Goal: Transaction & Acquisition: Purchase product/service

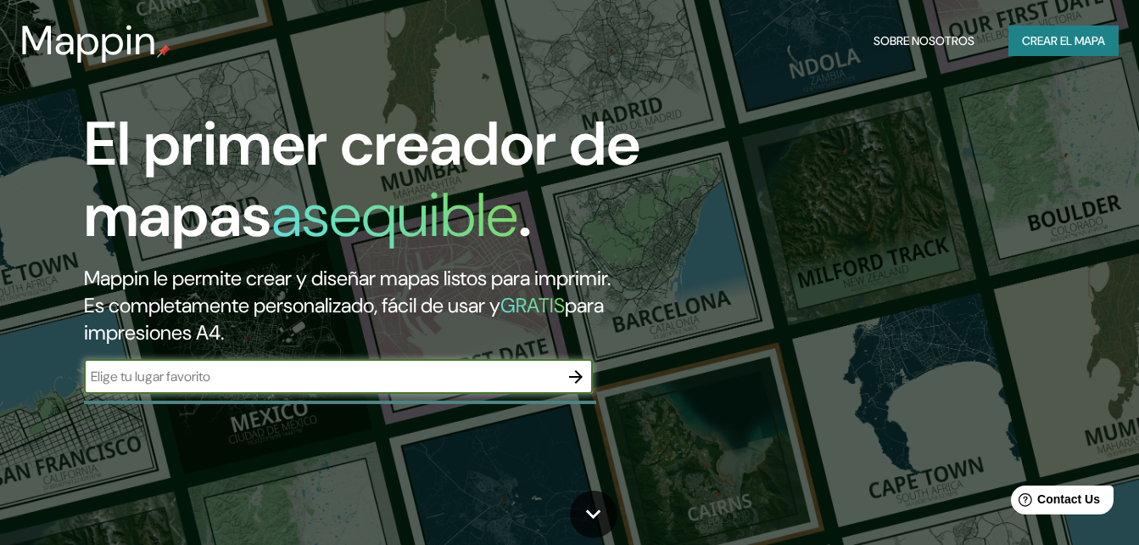
click at [260, 375] on input "text" at bounding box center [321, 377] width 475 height 20
type input "[GEOGRAPHIC_DATA] [GEOGRAPHIC_DATA][PERSON_NAME]"
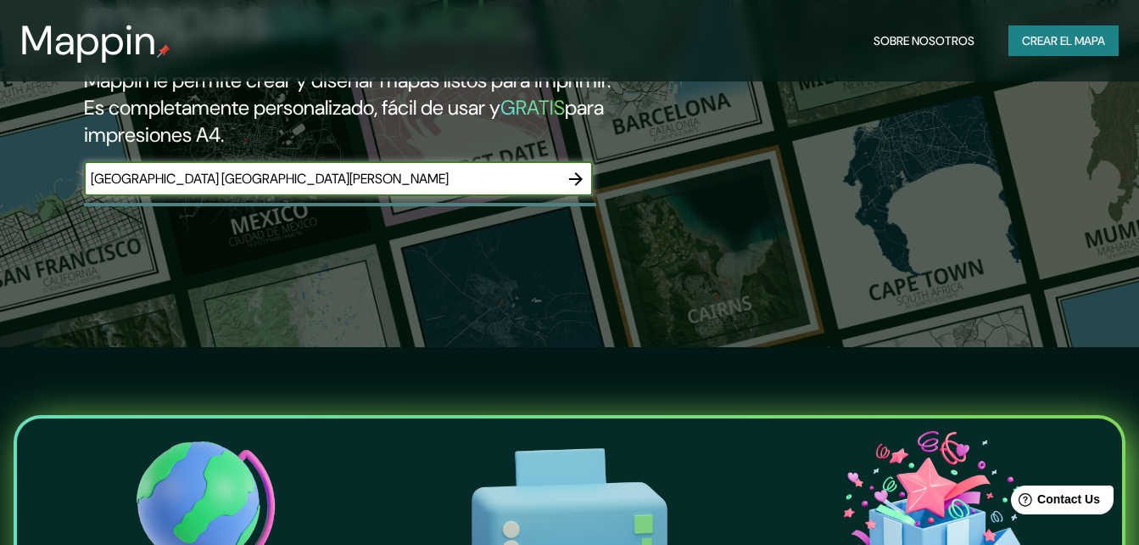
scroll to position [222, 0]
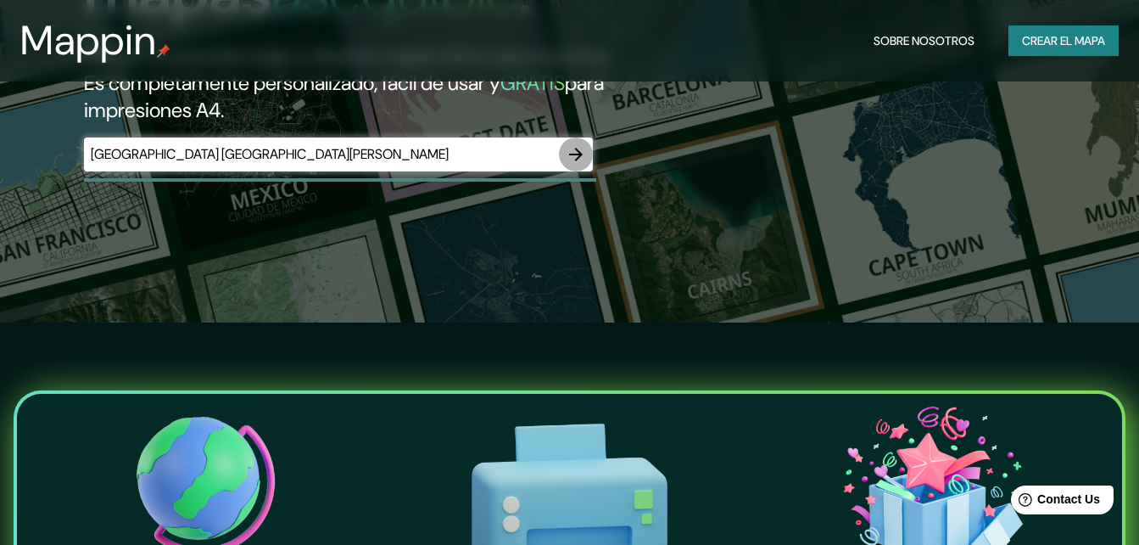
click at [574, 163] on icon "button" at bounding box center [576, 154] width 20 height 20
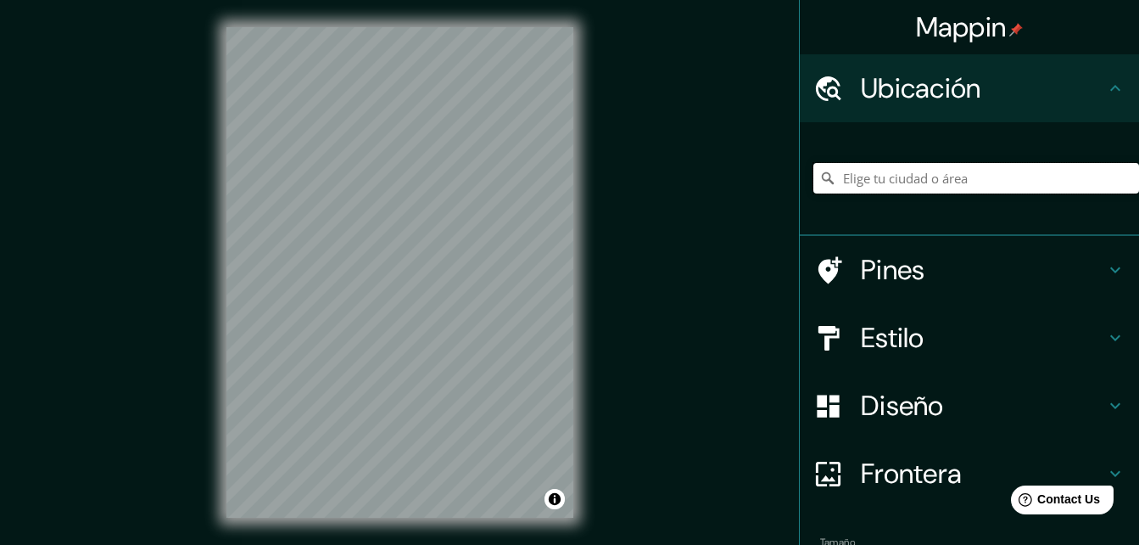
click at [865, 182] on input "Elige tu ciudad o área" at bounding box center [977, 178] width 326 height 31
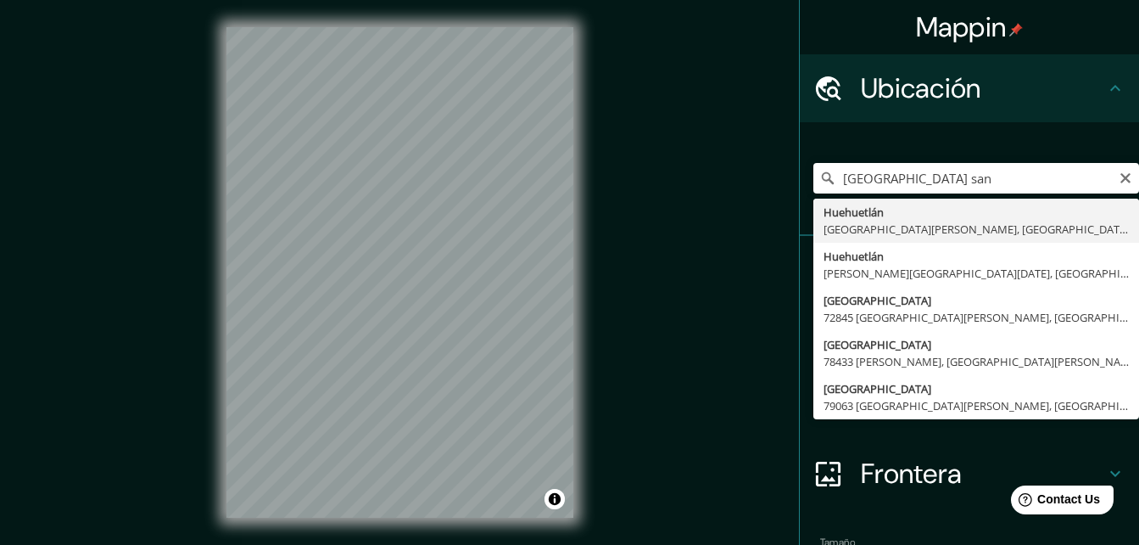
type input "[GEOGRAPHIC_DATA], [GEOGRAPHIC_DATA][PERSON_NAME], [GEOGRAPHIC_DATA]"
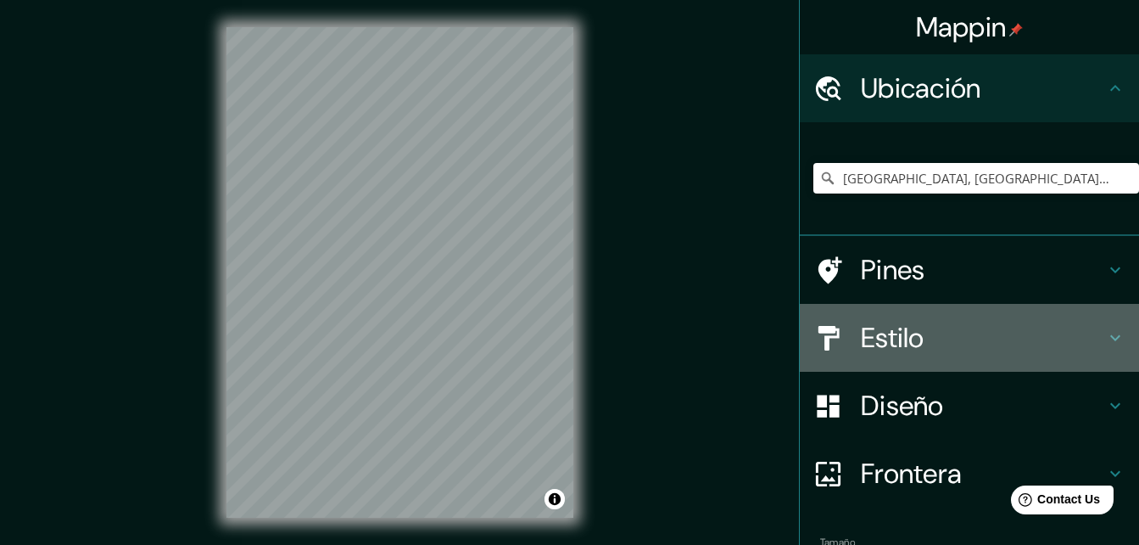
click at [927, 341] on h4 "Estilo" at bounding box center [983, 338] width 244 height 34
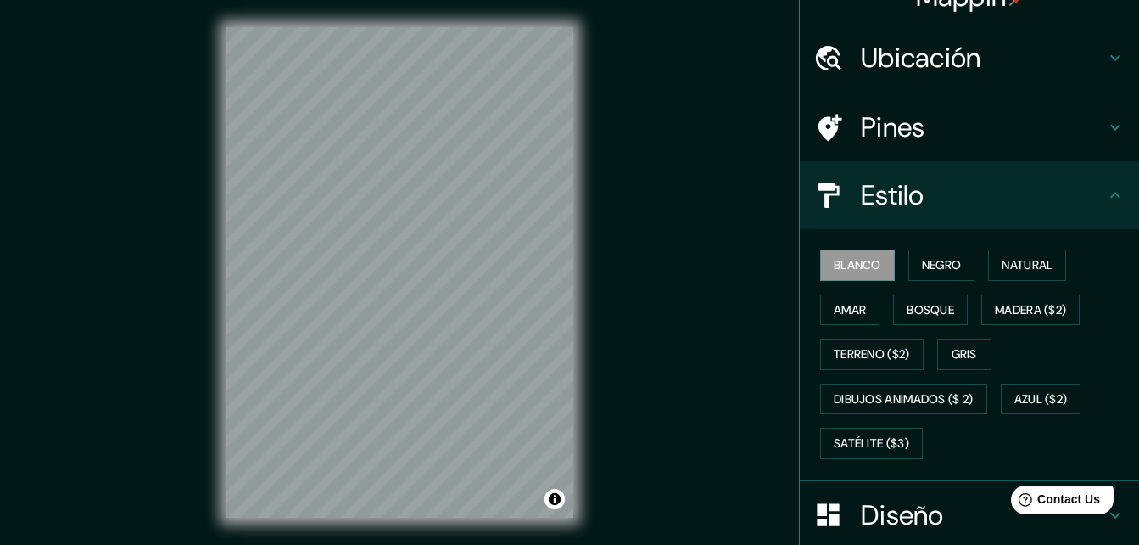
scroll to position [43, 0]
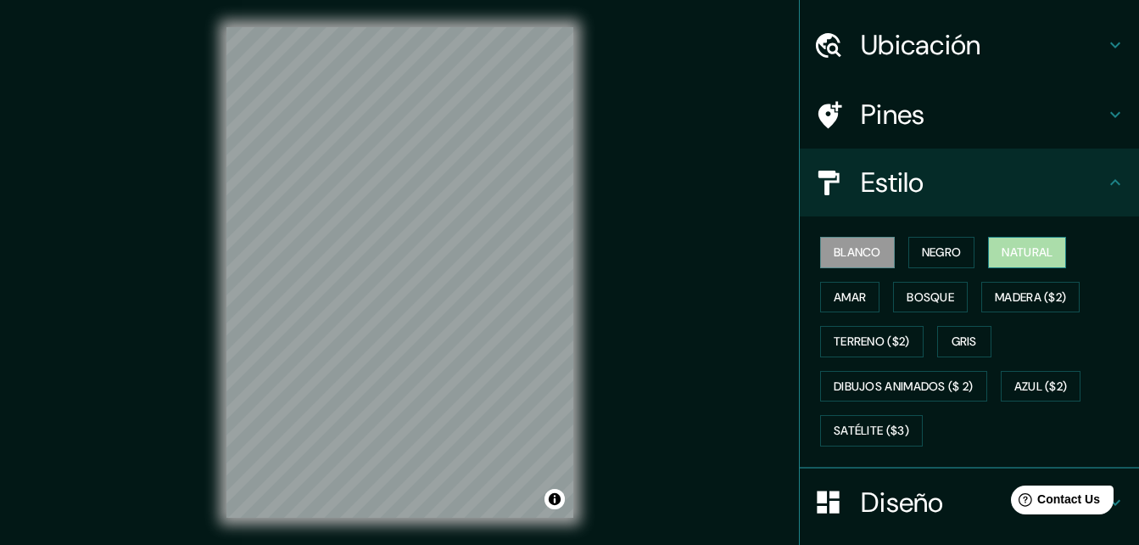
click at [1038, 253] on font "Natural" at bounding box center [1027, 252] width 51 height 21
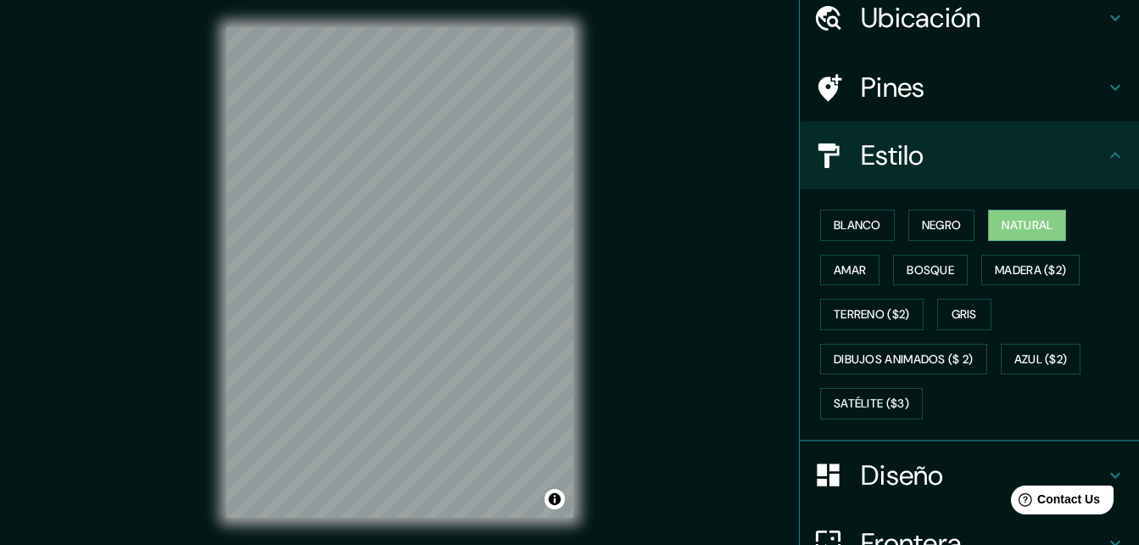
scroll to position [119, 0]
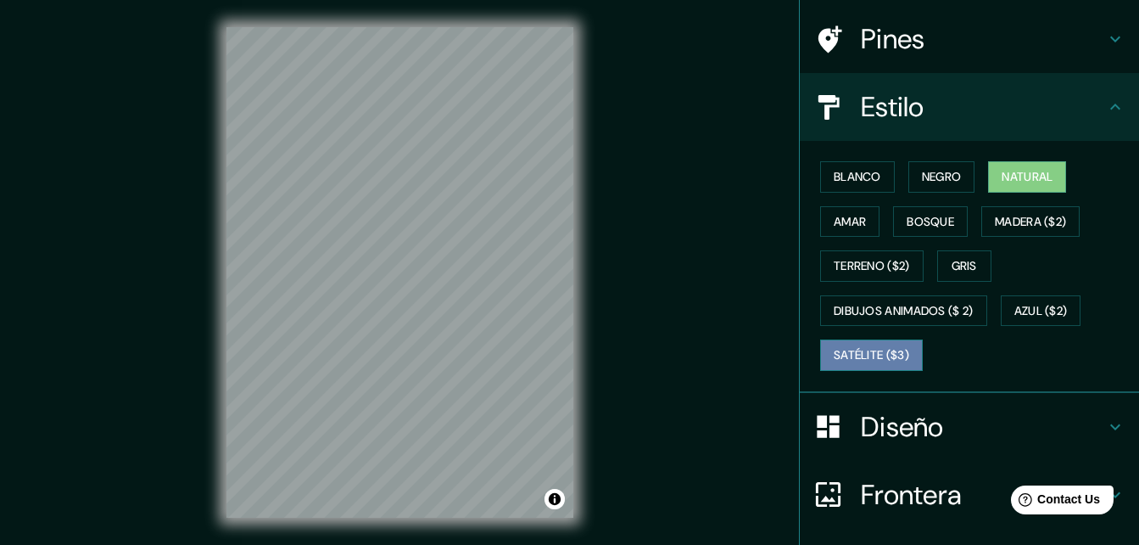
click at [880, 361] on font "Satélite ($3)" at bounding box center [872, 354] width 76 height 21
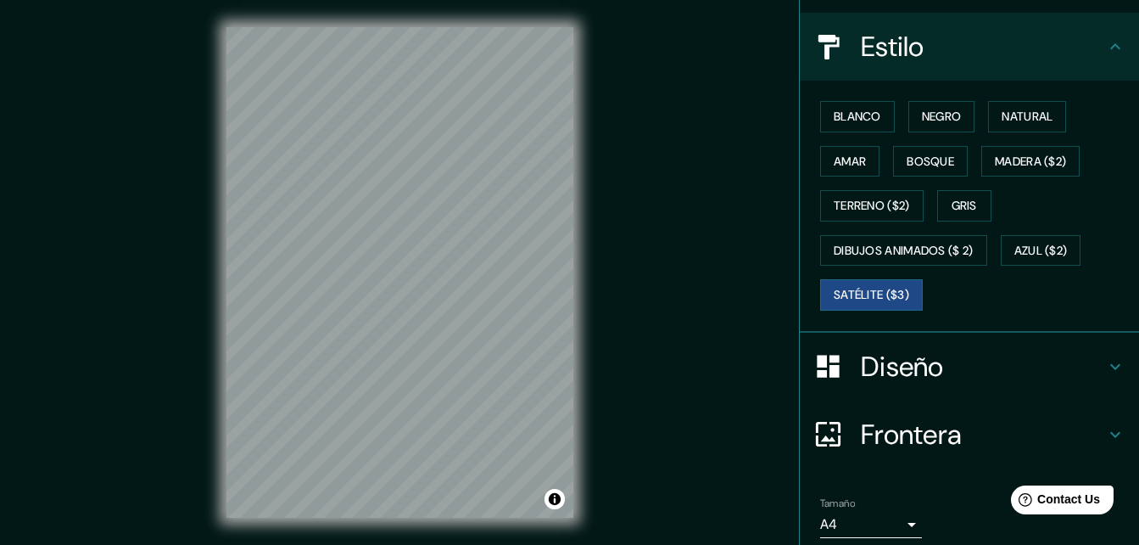
click at [1075, 363] on h4 "Diseño" at bounding box center [983, 367] width 244 height 34
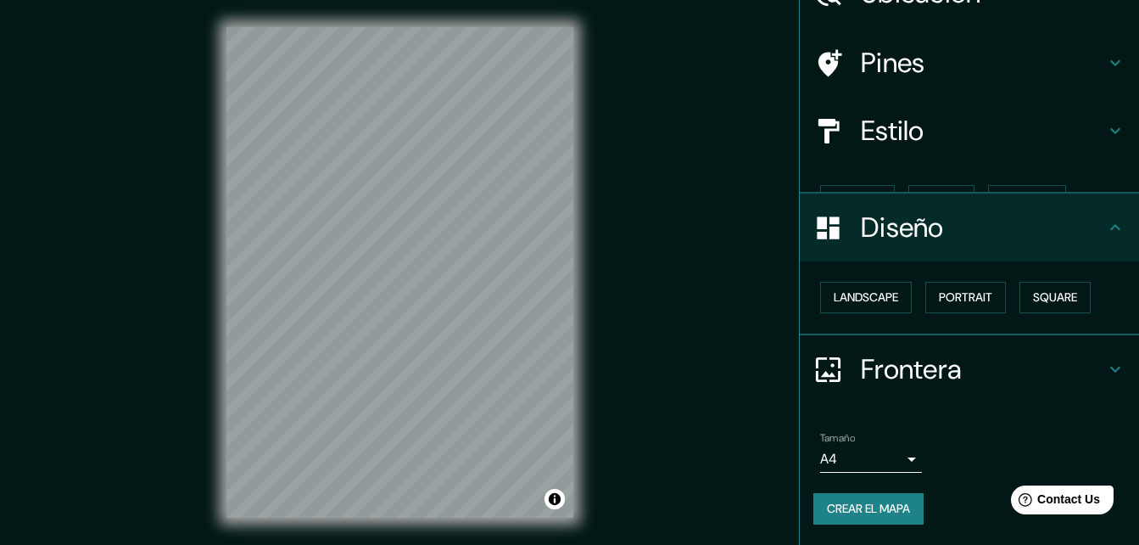
scroll to position [65, 0]
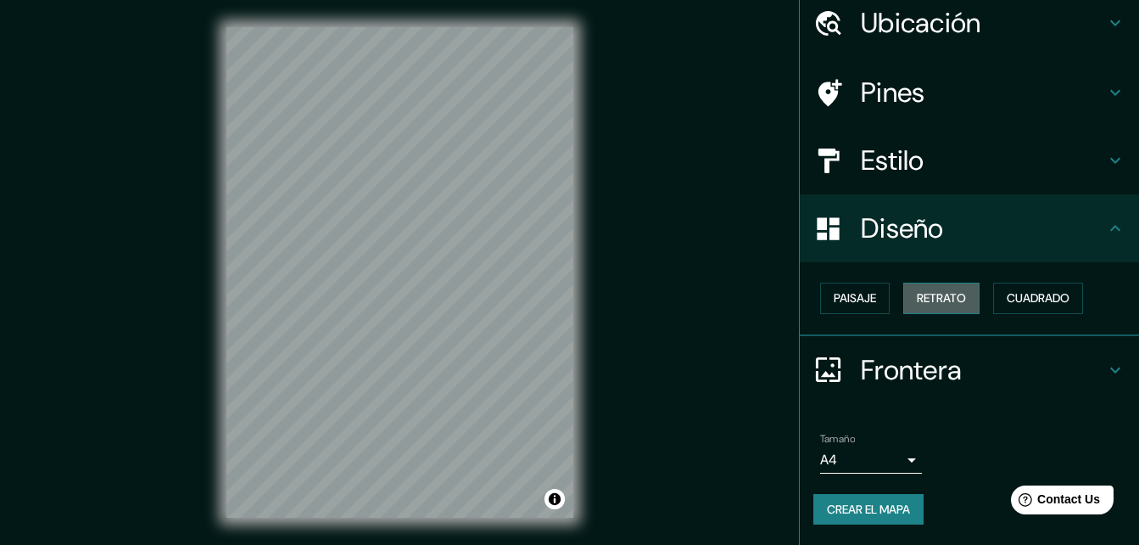
click at [929, 300] on font "Retrato" at bounding box center [941, 298] width 49 height 21
click at [1021, 299] on font "Cuadrado" at bounding box center [1038, 298] width 63 height 21
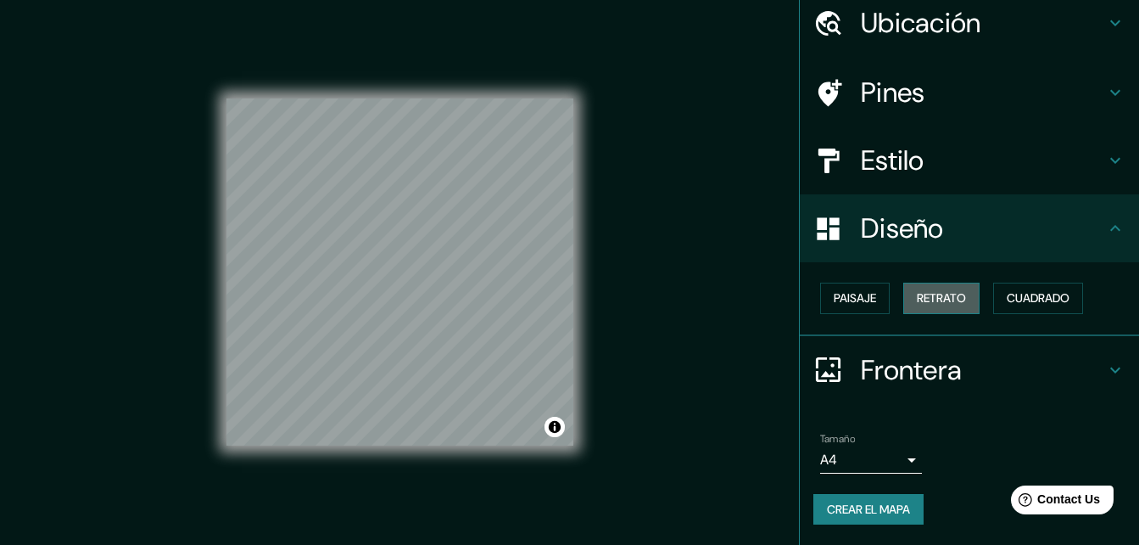
click at [917, 299] on font "Retrato" at bounding box center [941, 298] width 49 height 21
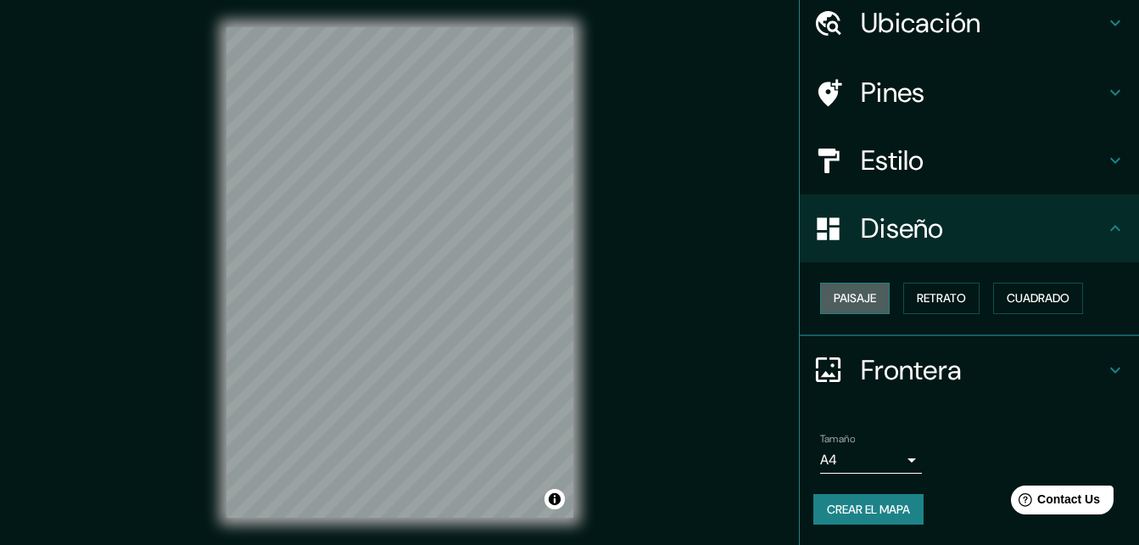
click at [837, 298] on font "Paisaje" at bounding box center [855, 298] width 42 height 21
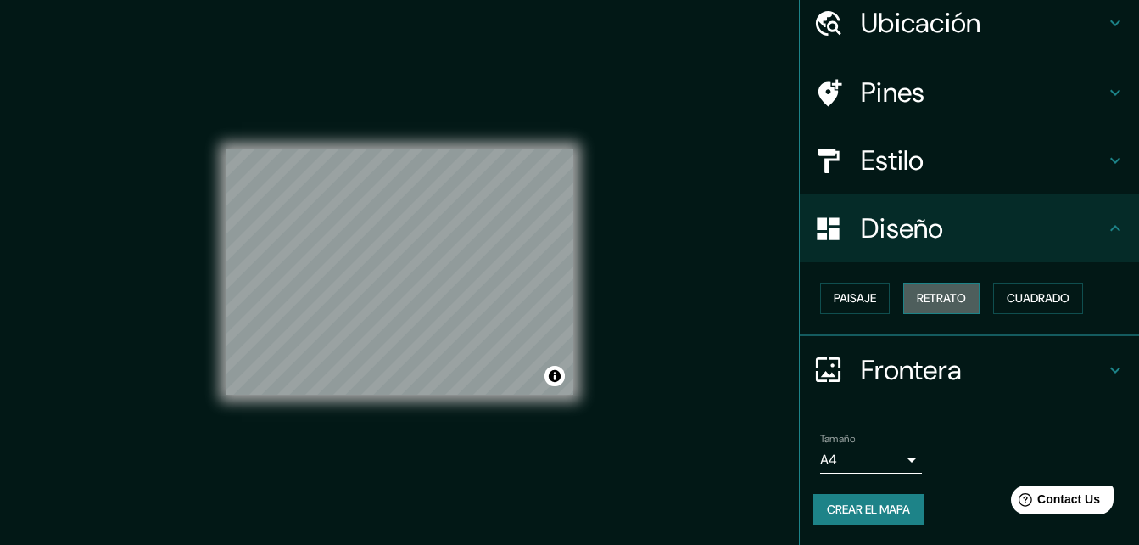
click at [934, 300] on font "Retrato" at bounding box center [941, 298] width 49 height 21
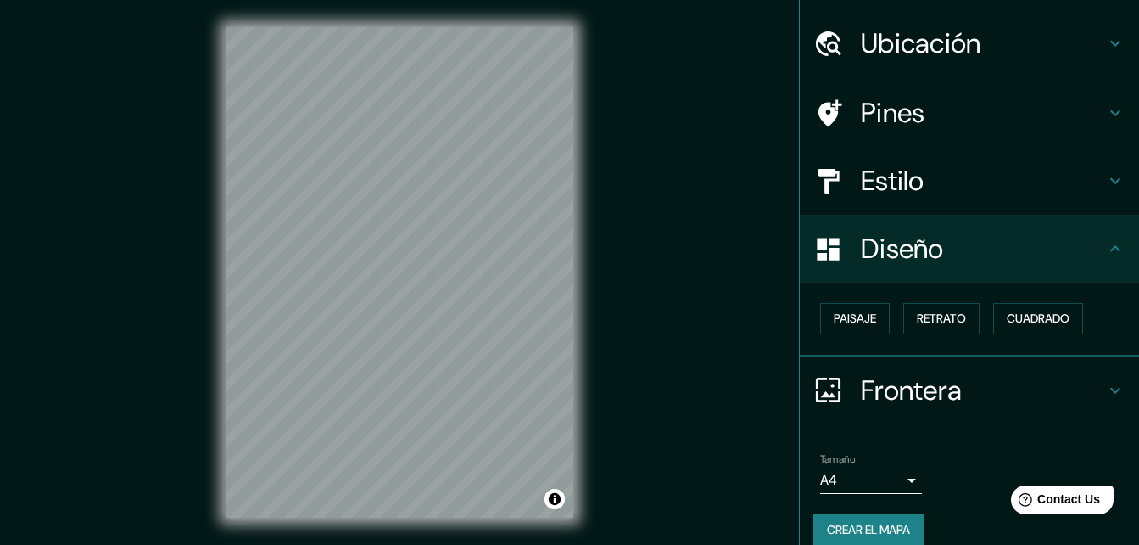
scroll to position [0, 0]
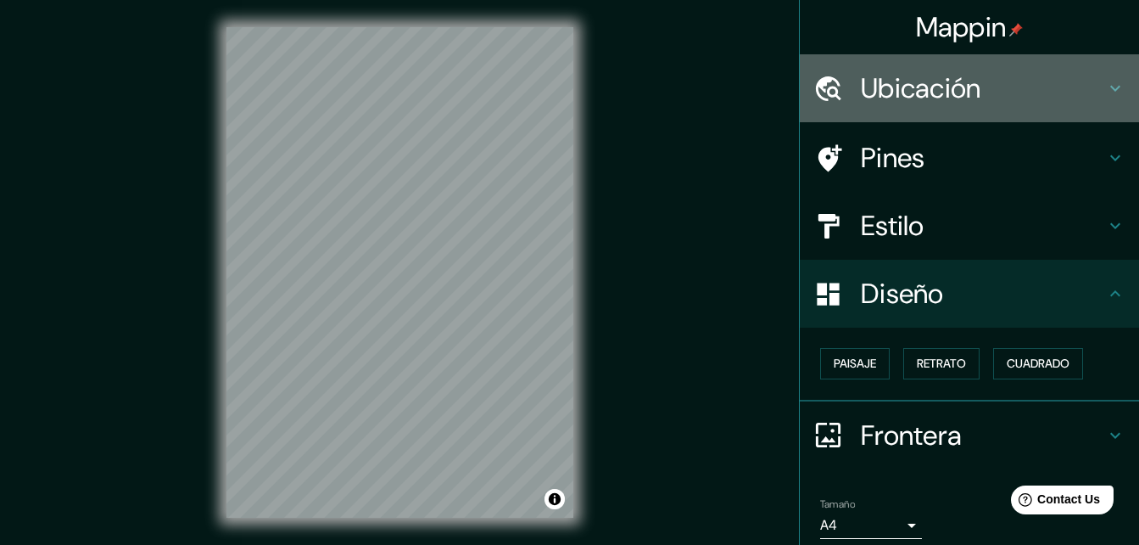
click at [975, 80] on h4 "Ubicación" at bounding box center [983, 88] width 244 height 34
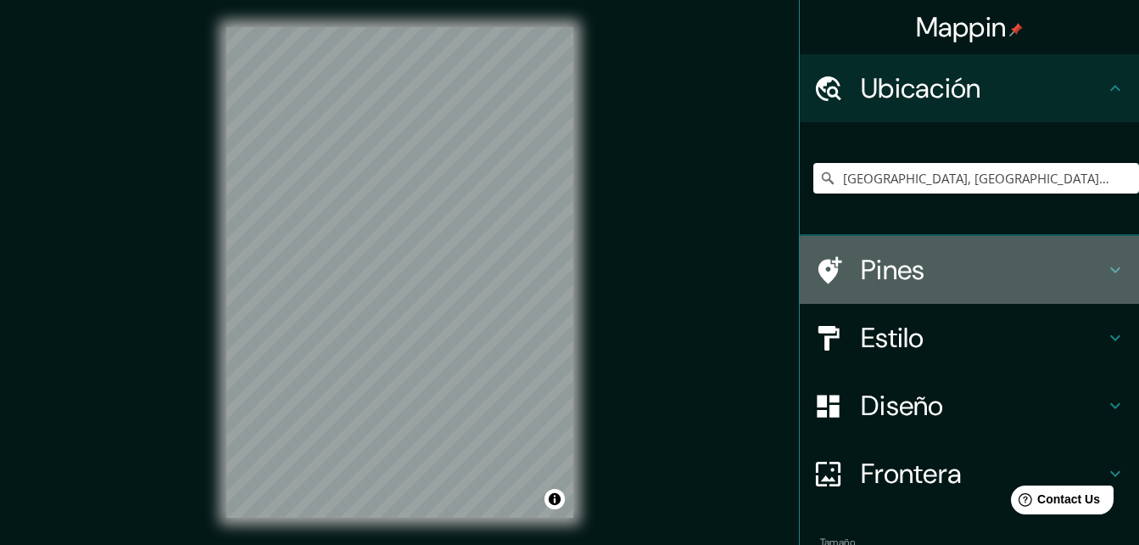
click at [890, 285] on h4 "Pines" at bounding box center [983, 270] width 244 height 34
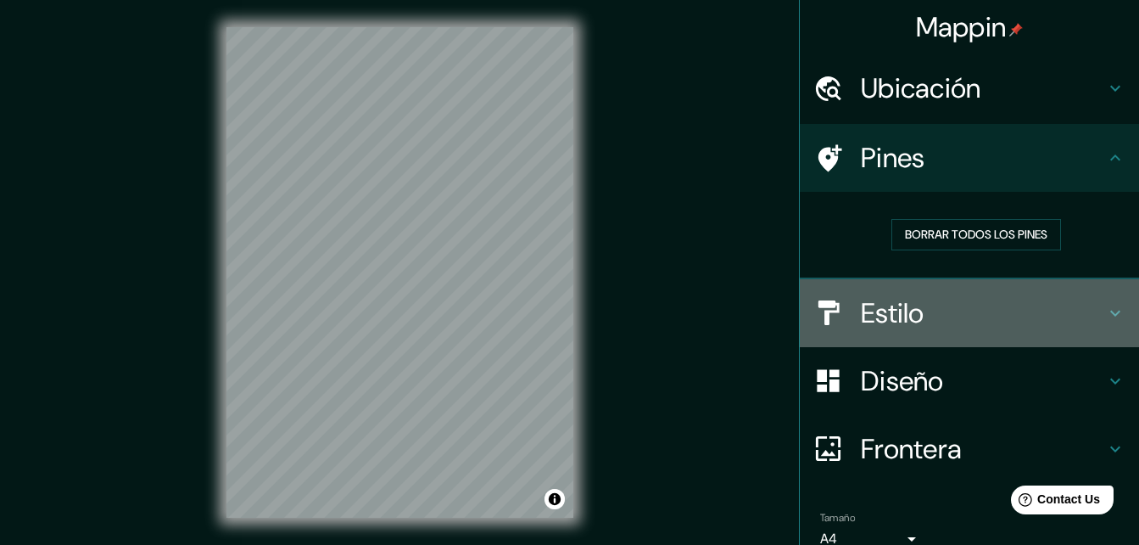
click at [957, 309] on h4 "Estilo" at bounding box center [983, 313] width 244 height 34
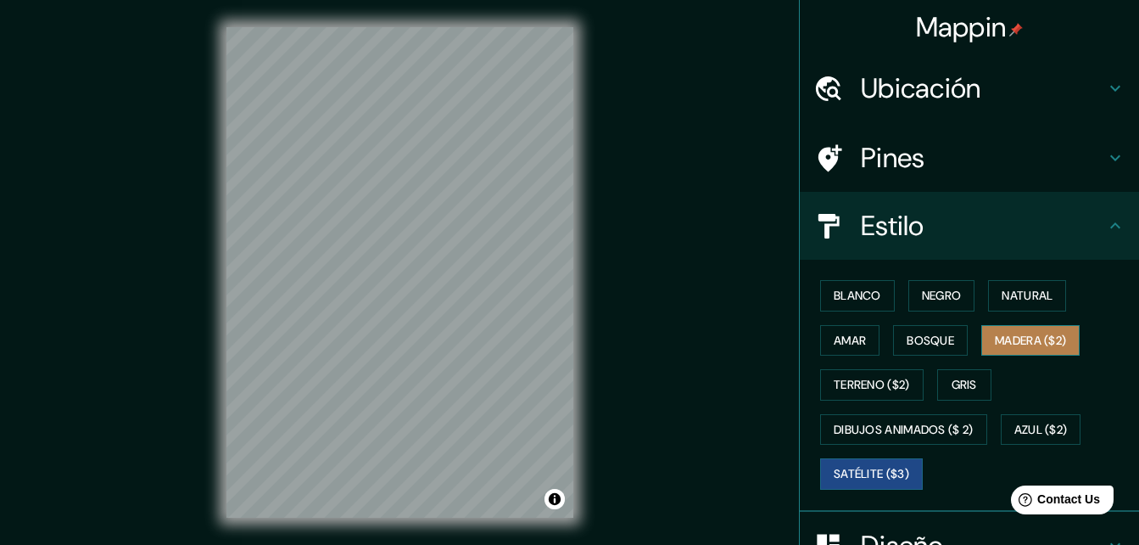
click at [1011, 338] on font "Madera ($2)" at bounding box center [1030, 340] width 71 height 21
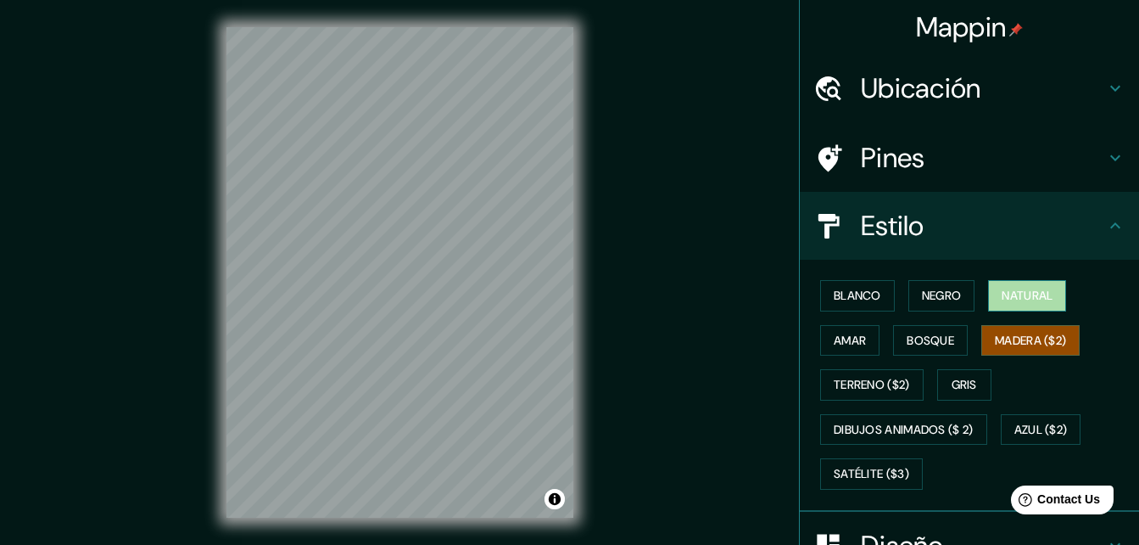
click at [1028, 297] on font "Natural" at bounding box center [1027, 295] width 51 height 21
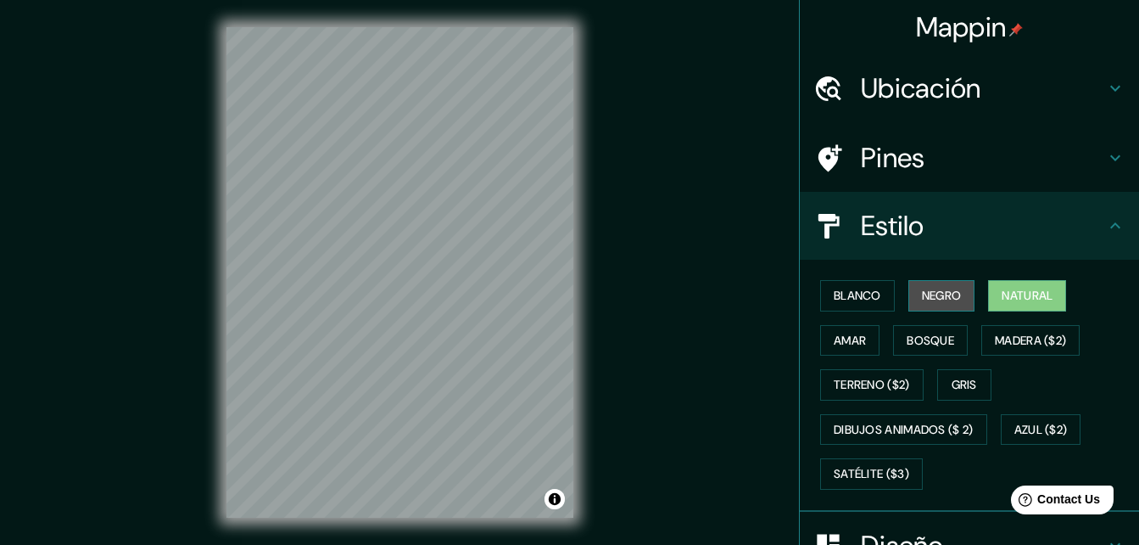
click at [949, 299] on font "Negro" at bounding box center [942, 295] width 40 height 21
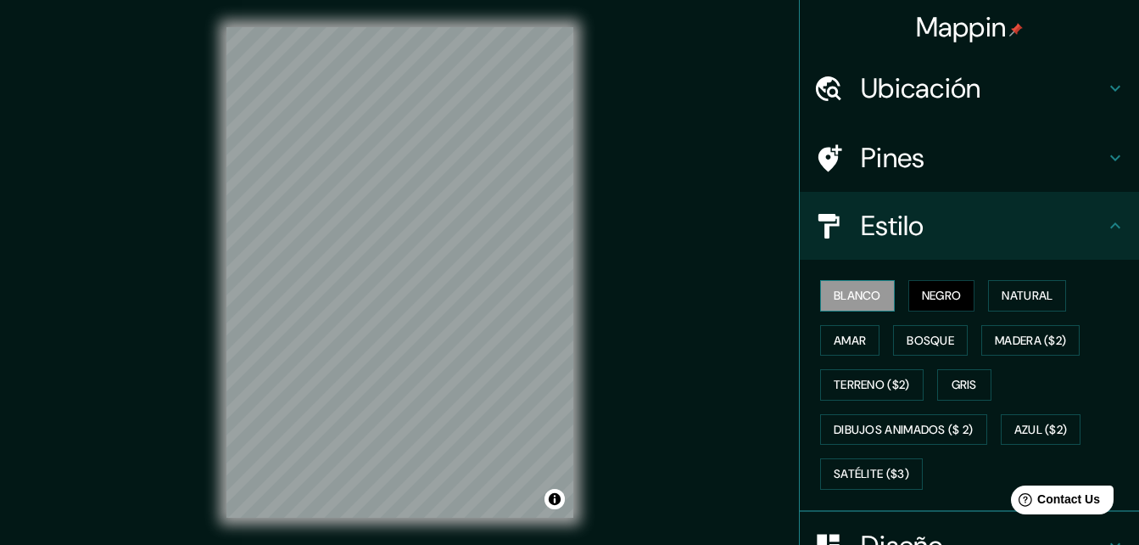
click at [838, 294] on font "Blanco" at bounding box center [858, 295] width 48 height 21
click at [840, 332] on font "Amar" at bounding box center [850, 340] width 32 height 21
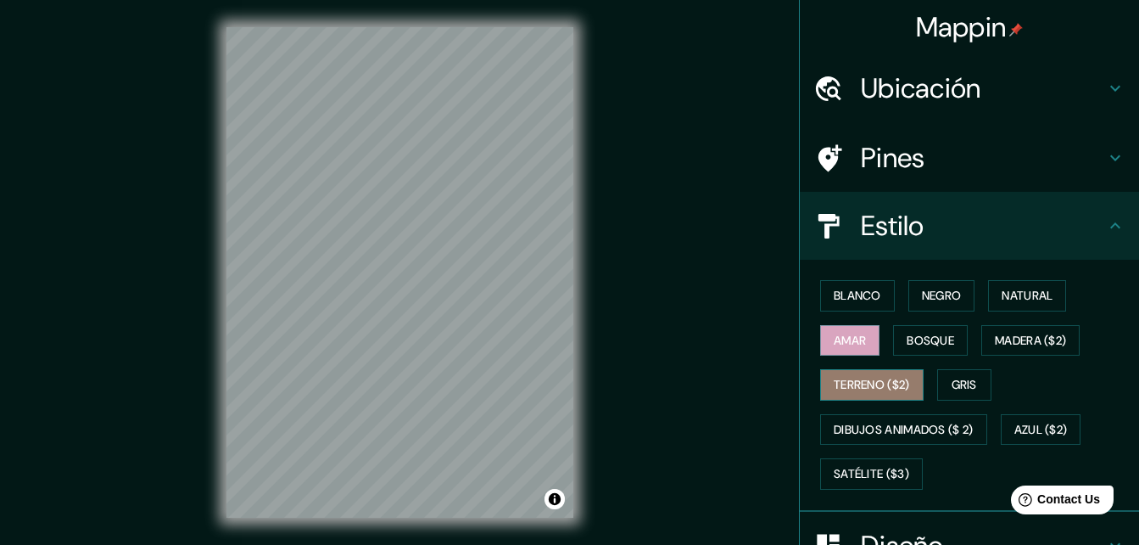
click at [847, 382] on font "Terreno ($2)" at bounding box center [872, 384] width 76 height 21
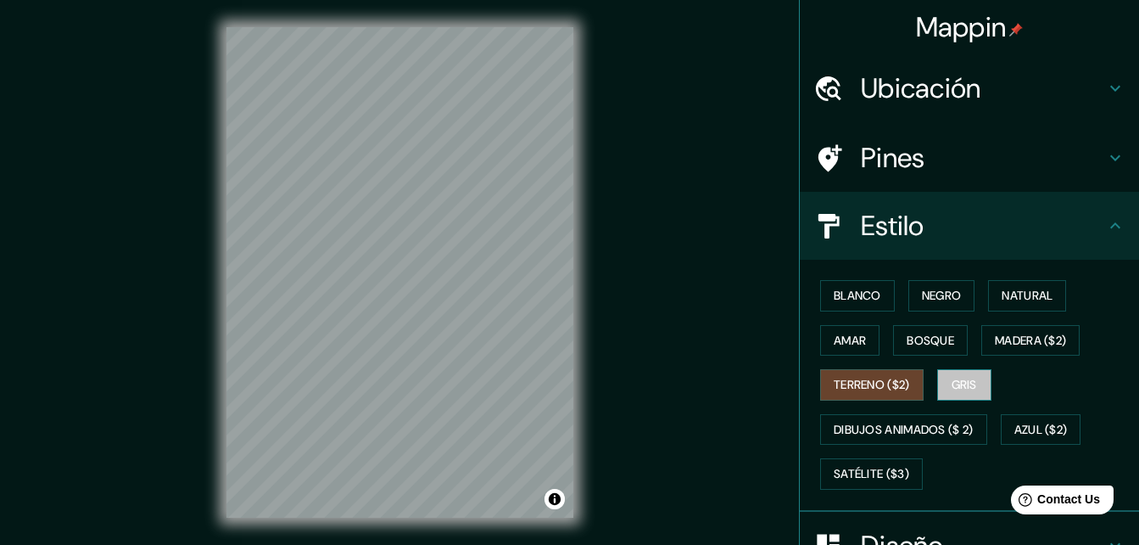
click at [953, 374] on font "Gris" at bounding box center [964, 384] width 25 height 21
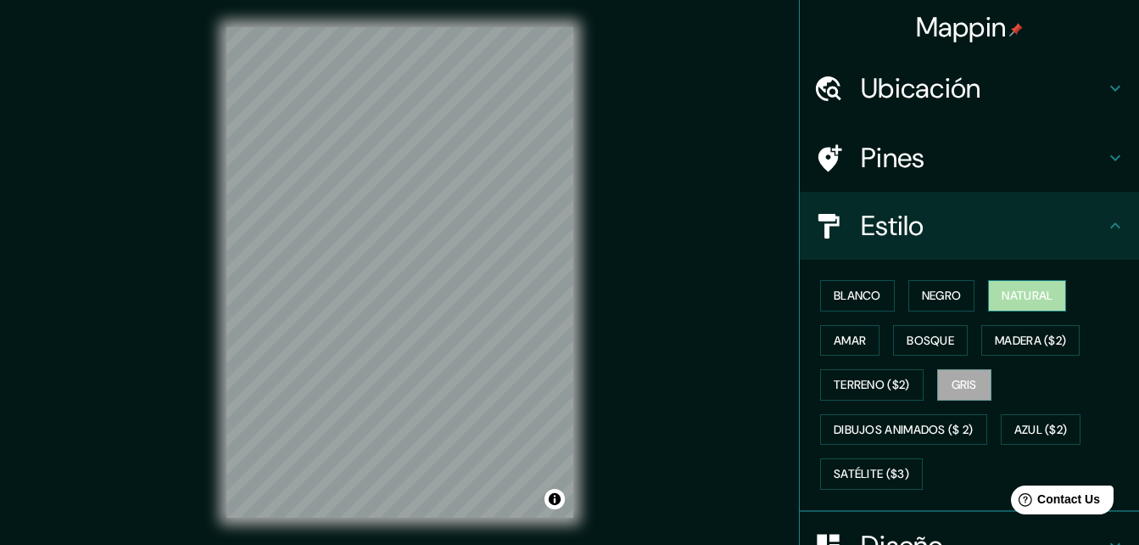
click at [1045, 290] on font "Natural" at bounding box center [1027, 295] width 51 height 21
